Goal: Transaction & Acquisition: Purchase product/service

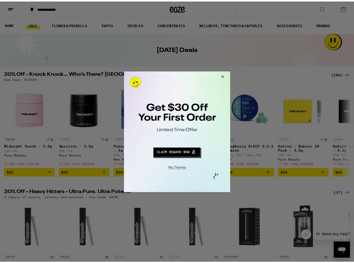
click at [224, 76] on button "Close Modal" at bounding box center [223, 77] width 14 height 12
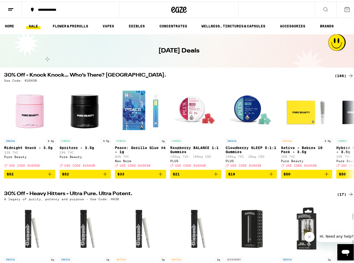
click at [322, 8] on icon at bounding box center [325, 8] width 6 height 6
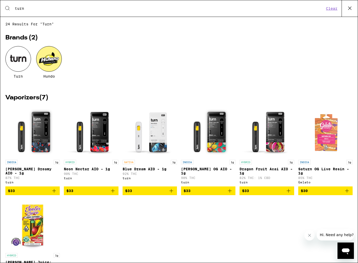
type input "turn"
click at [17, 64] on div at bounding box center [18, 59] width 26 height 26
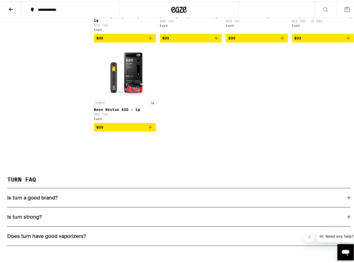
scroll to position [221, 0]
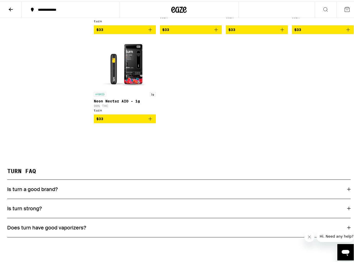
click at [322, 8] on icon at bounding box center [325, 8] width 6 height 6
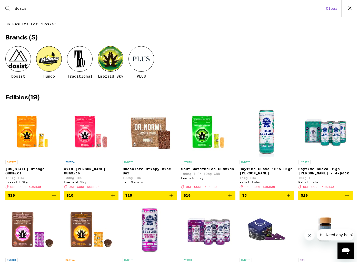
type input "dosis"
click at [21, 65] on div at bounding box center [18, 59] width 26 height 26
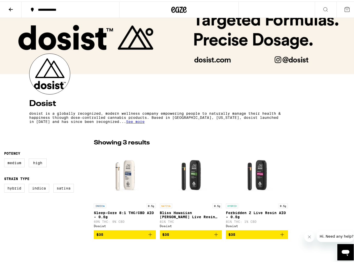
scroll to position [17, 0]
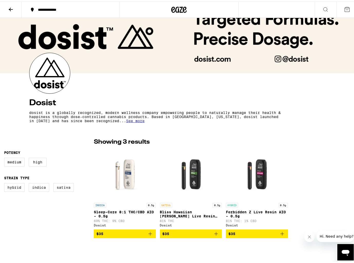
click at [122, 233] on span "$35" at bounding box center [124, 232] width 57 height 6
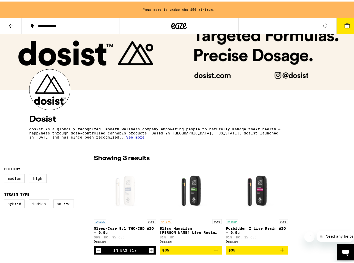
scroll to position [34, 0]
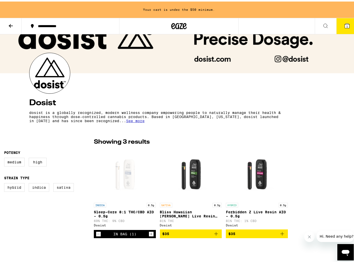
click at [10, 24] on icon at bounding box center [11, 24] width 6 height 6
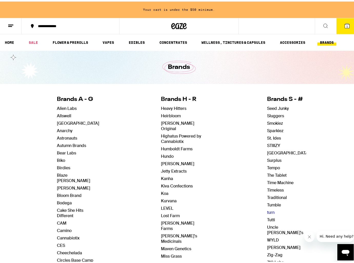
click at [267, 211] on link "turn" at bounding box center [270, 210] width 7 height 5
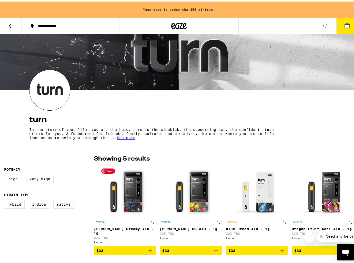
scroll to position [28, 0]
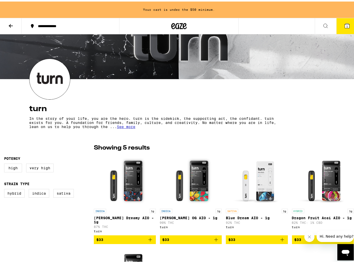
click at [149, 236] on icon "Add to bag" at bounding box center [150, 238] width 4 height 4
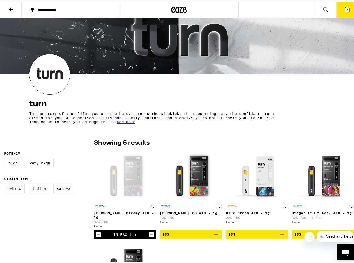
scroll to position [0, 0]
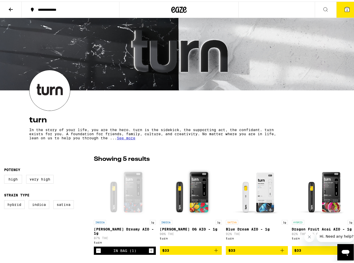
click at [346, 9] on span "2" at bounding box center [347, 8] width 2 height 3
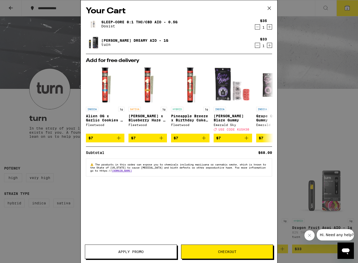
click at [308, 139] on div "Your Cart Sleep-Core 8:1 THC/CBD AIO - 0.5g Dosist $35 1 [PERSON_NAME] Dreamy A…" at bounding box center [179, 131] width 358 height 263
